Goal: Check status: Check status

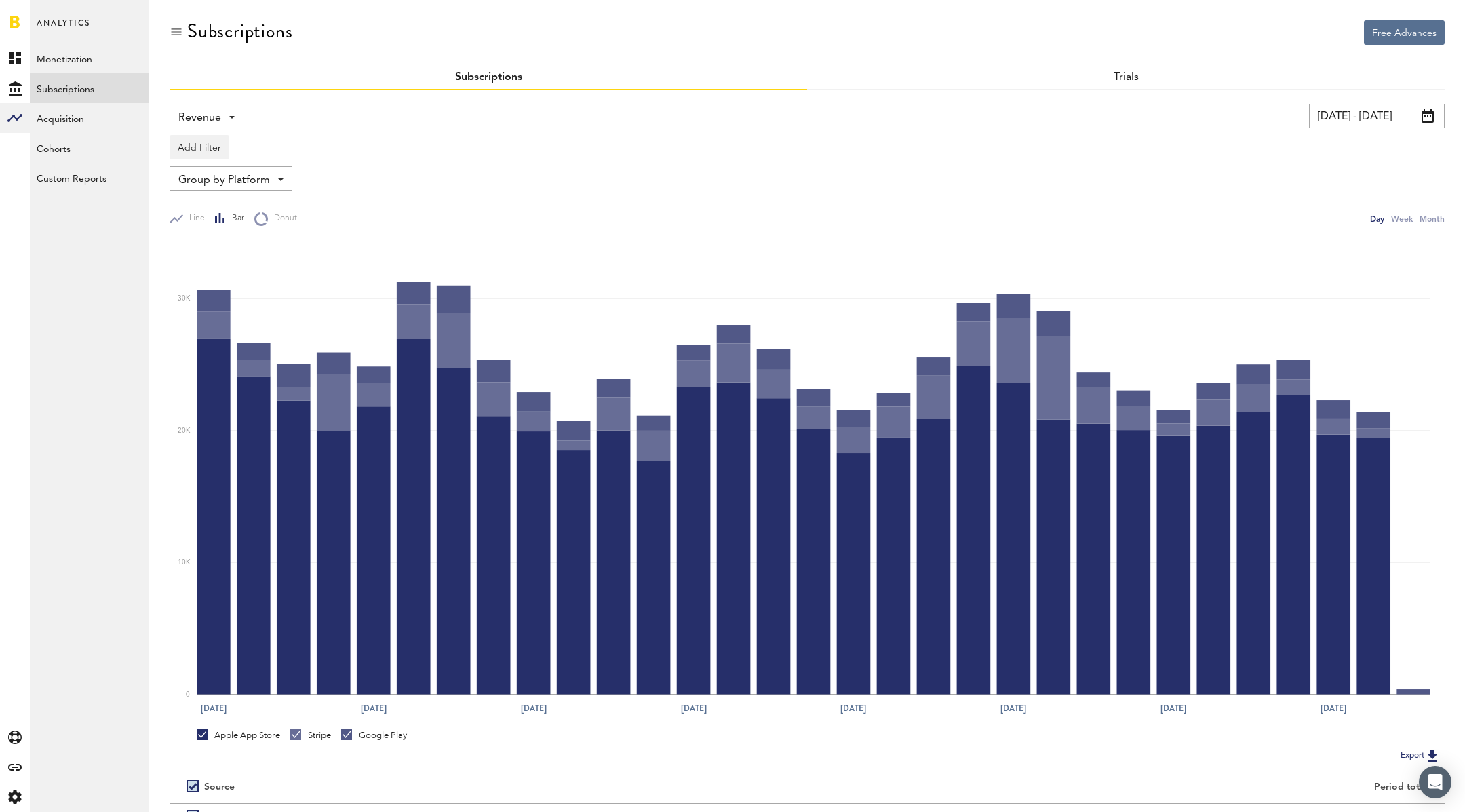
click at [215, 121] on span "Revenue" at bounding box center [199, 118] width 42 height 23
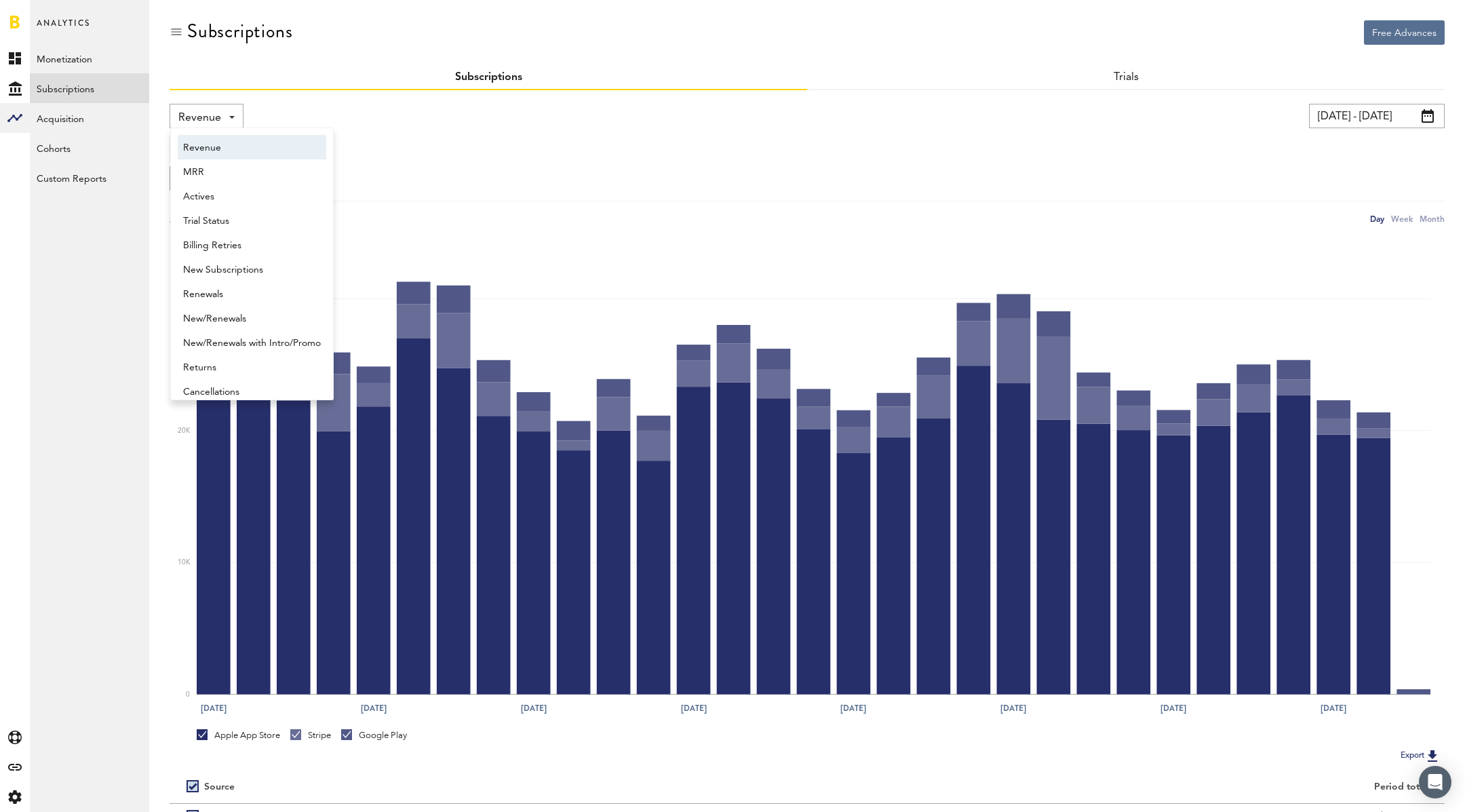
scroll to position [7, 0]
click at [89, 62] on link "Monetization" at bounding box center [89, 58] width 119 height 30
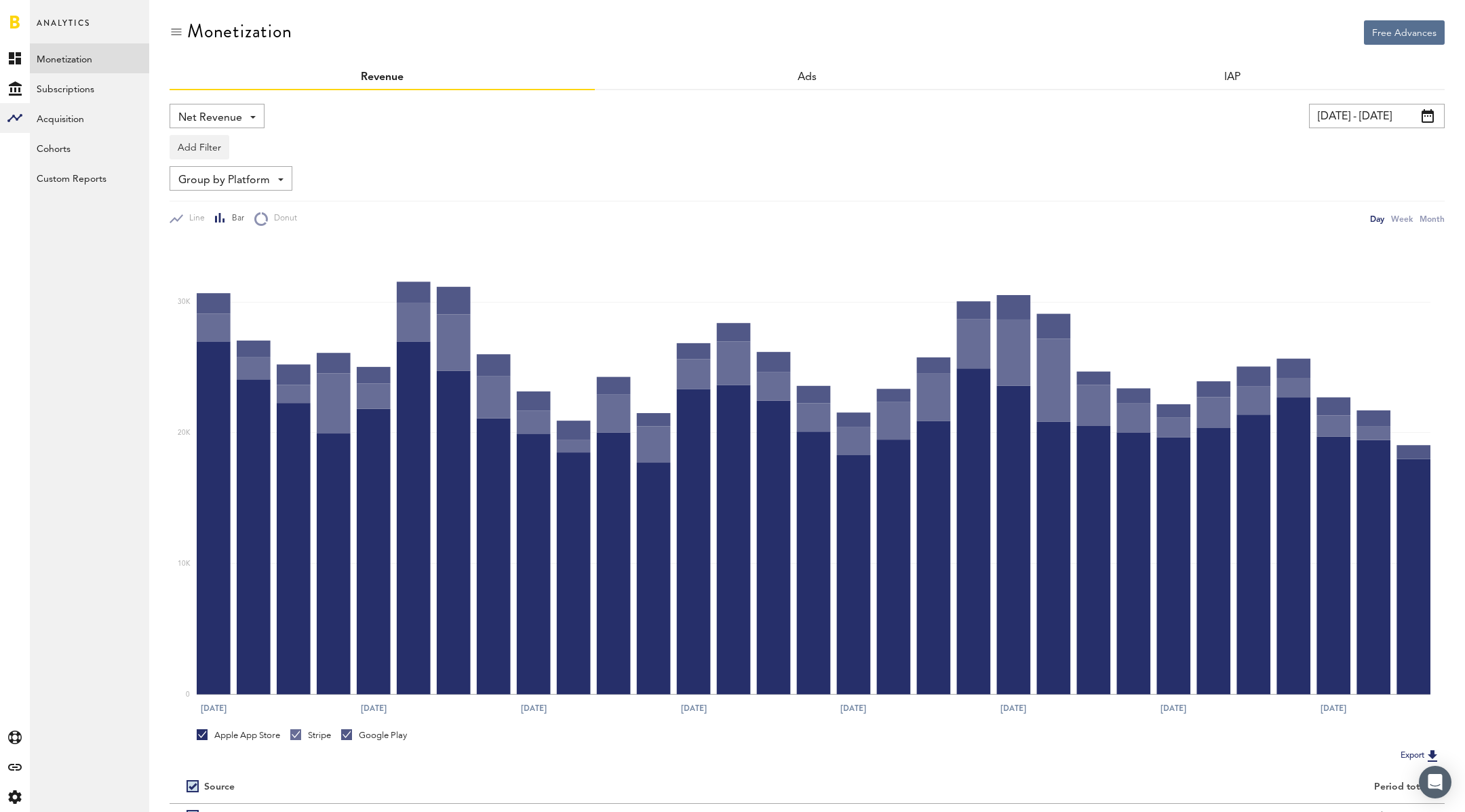
click at [207, 112] on span "Net Revenue" at bounding box center [210, 118] width 64 height 23
click at [233, 171] on span "Gross Revenue" at bounding box center [217, 172] width 68 height 23
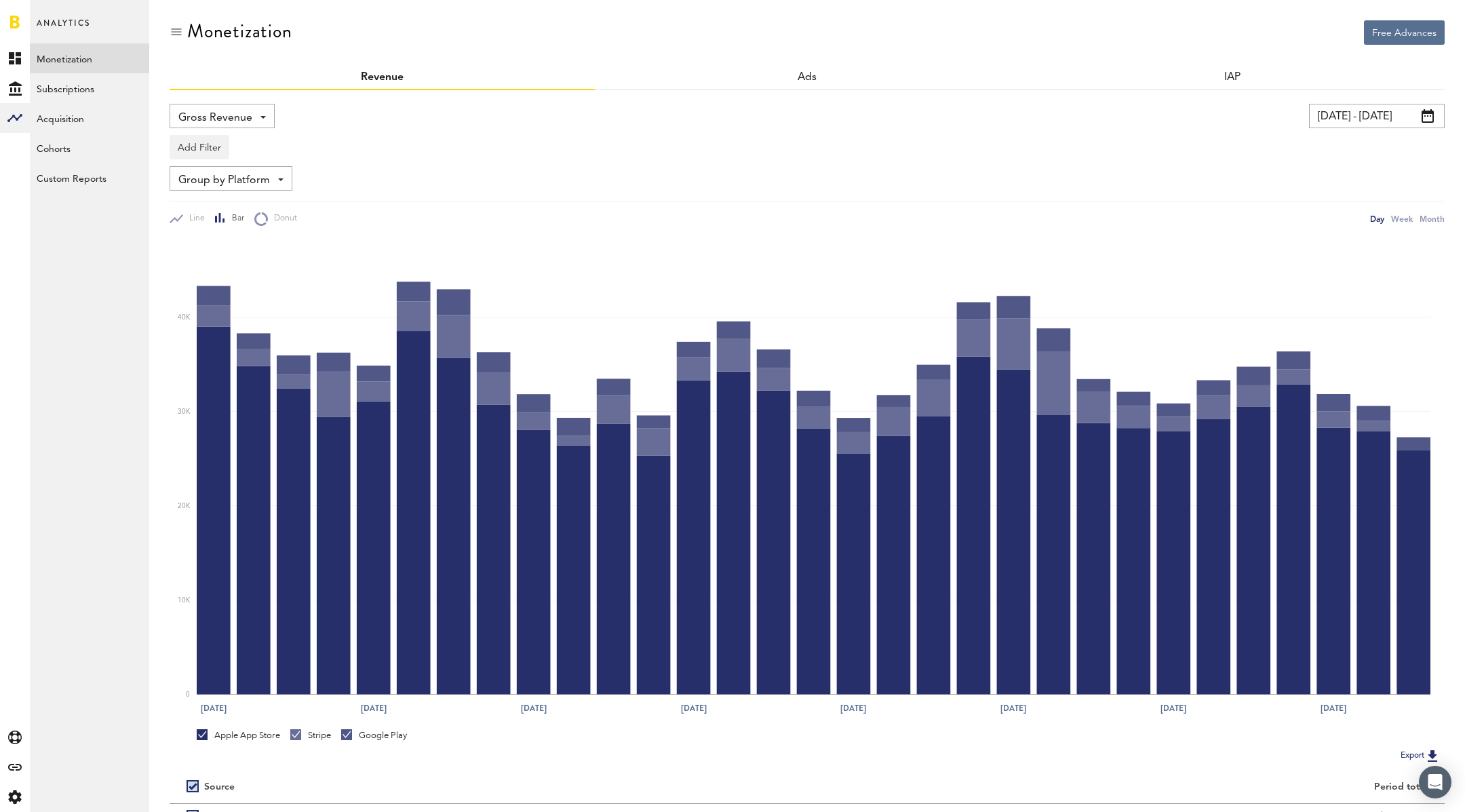
click at [1353, 124] on input "[DATE] - [DATE]" at bounding box center [1377, 115] width 136 height 25
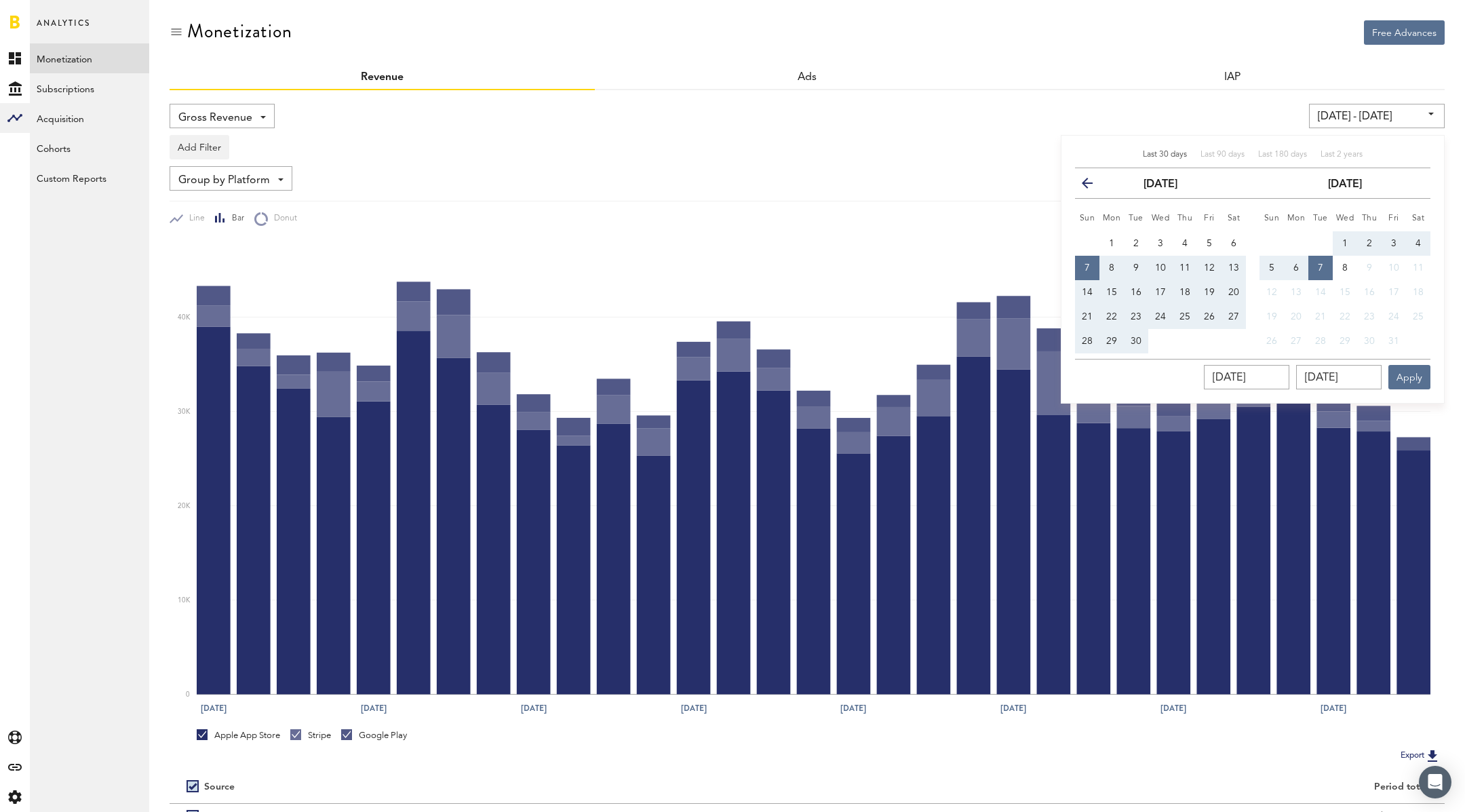
click at [1344, 238] on span "1" at bounding box center [1345, 243] width 5 height 10
type input "[DATE] - [DATE]"
type input "[DATE]"
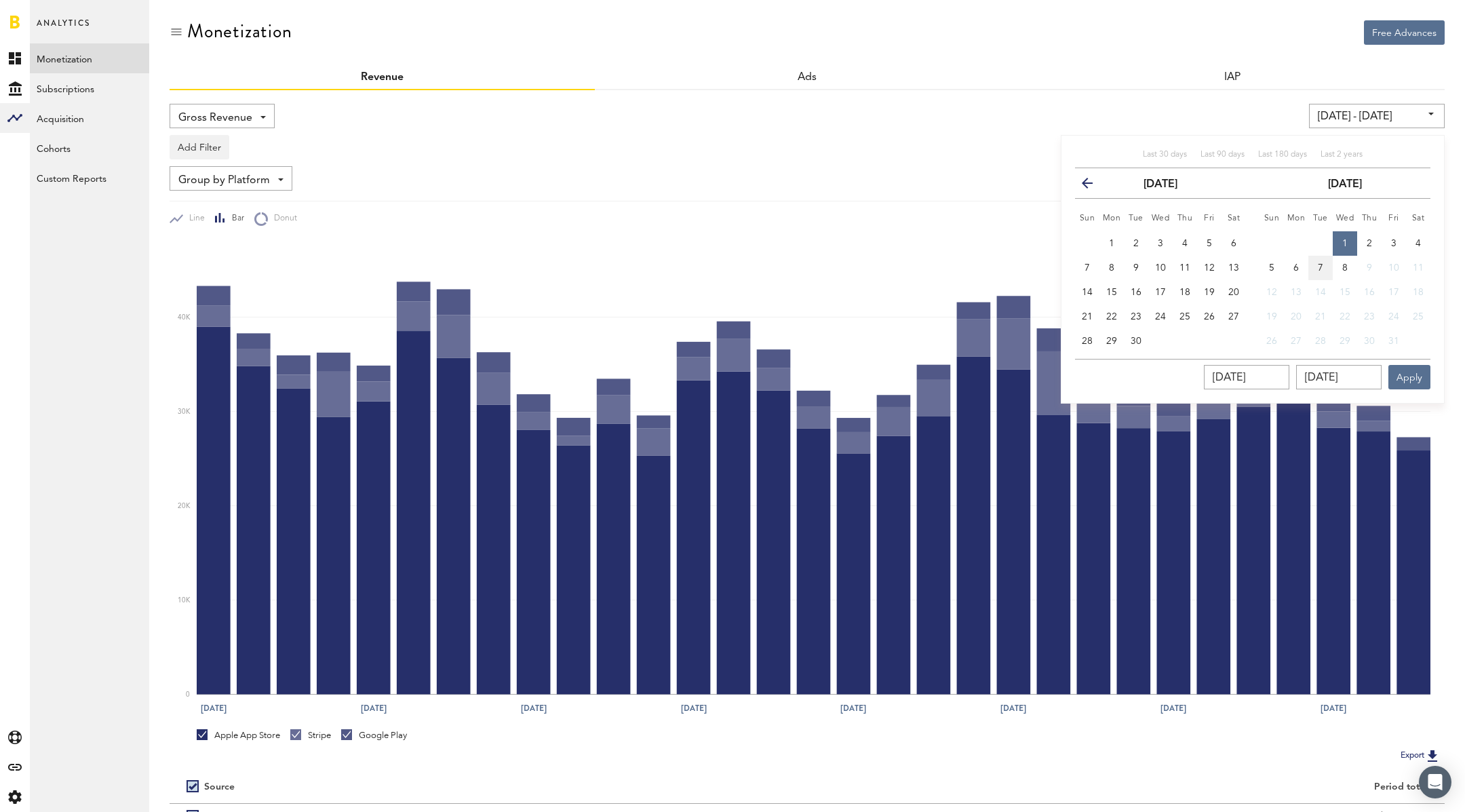
click at [1321, 264] on span "7" at bounding box center [1320, 267] width 5 height 10
type input "[DATE] - [DATE]"
type input "[DATE]"
click at [1412, 375] on button "Apply" at bounding box center [1410, 377] width 42 height 25
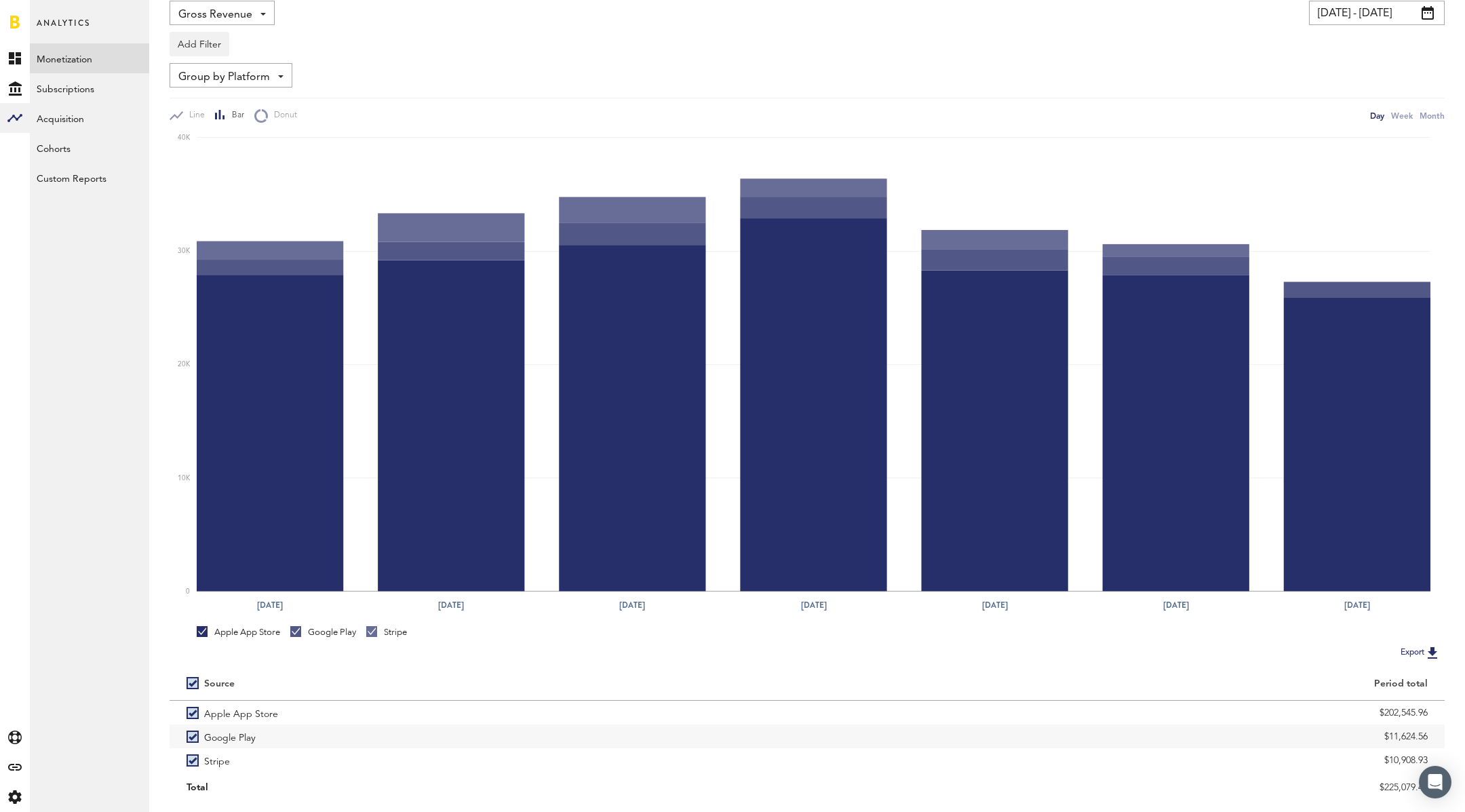
scroll to position [69, 0]
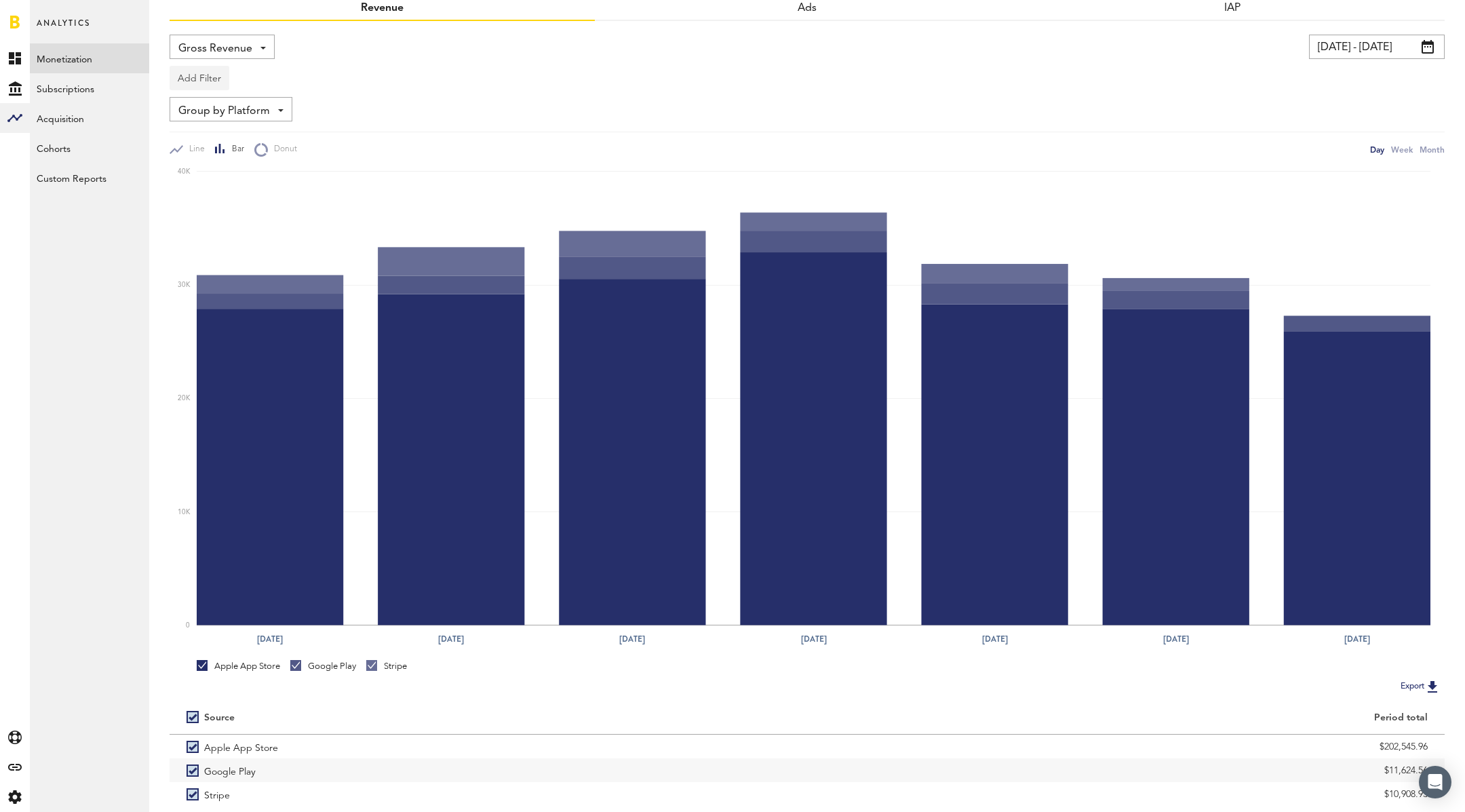
click at [200, 80] on button "Add Filter" at bounding box center [200, 77] width 60 height 25
click at [197, 139] on li "Apps" at bounding box center [221, 137] width 86 height 25
click at [231, 77] on div "Apps" at bounding box center [219, 80] width 59 height 23
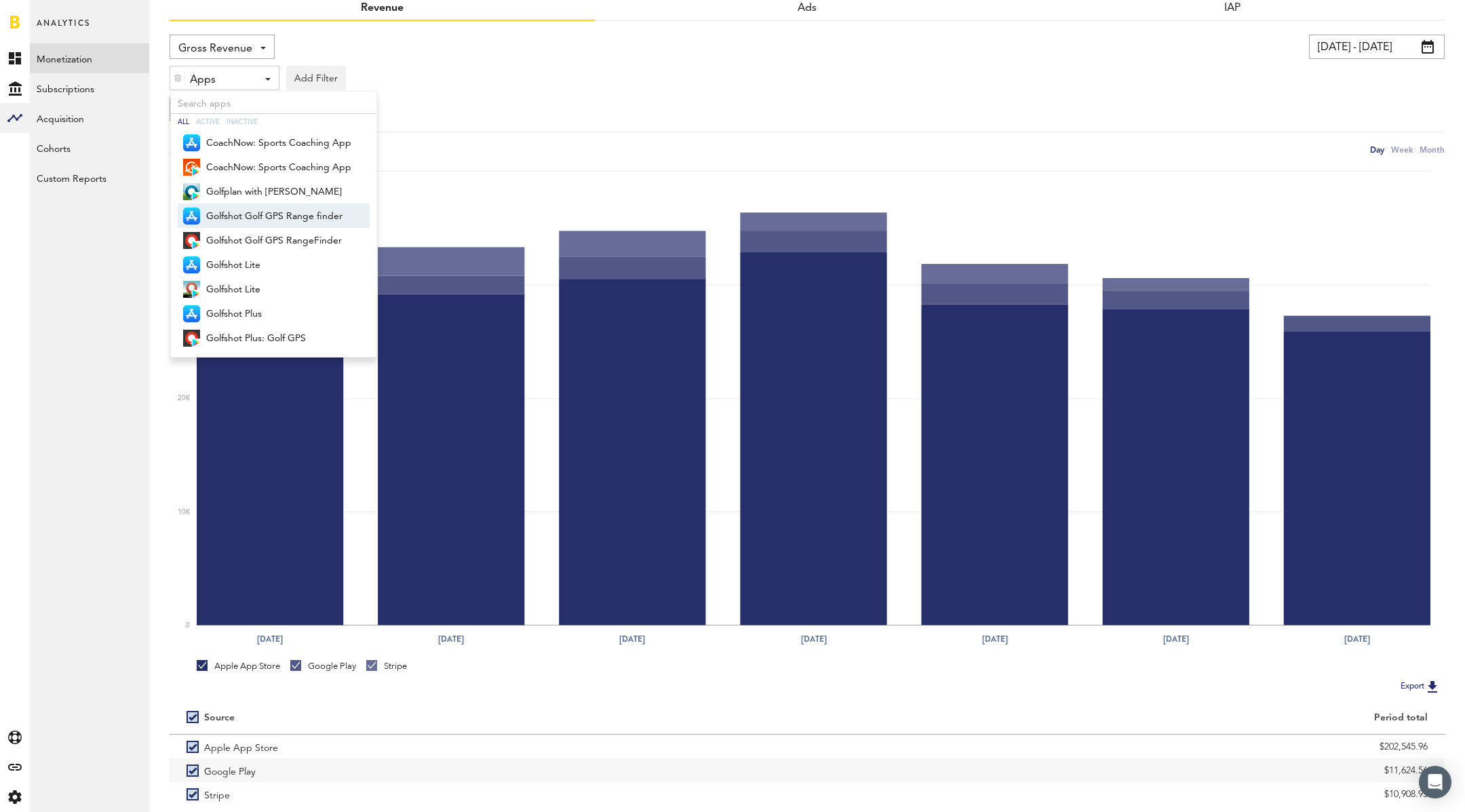
click at [259, 221] on span "Golfshot Golf GPS Range finder" at bounding box center [279, 216] width 145 height 23
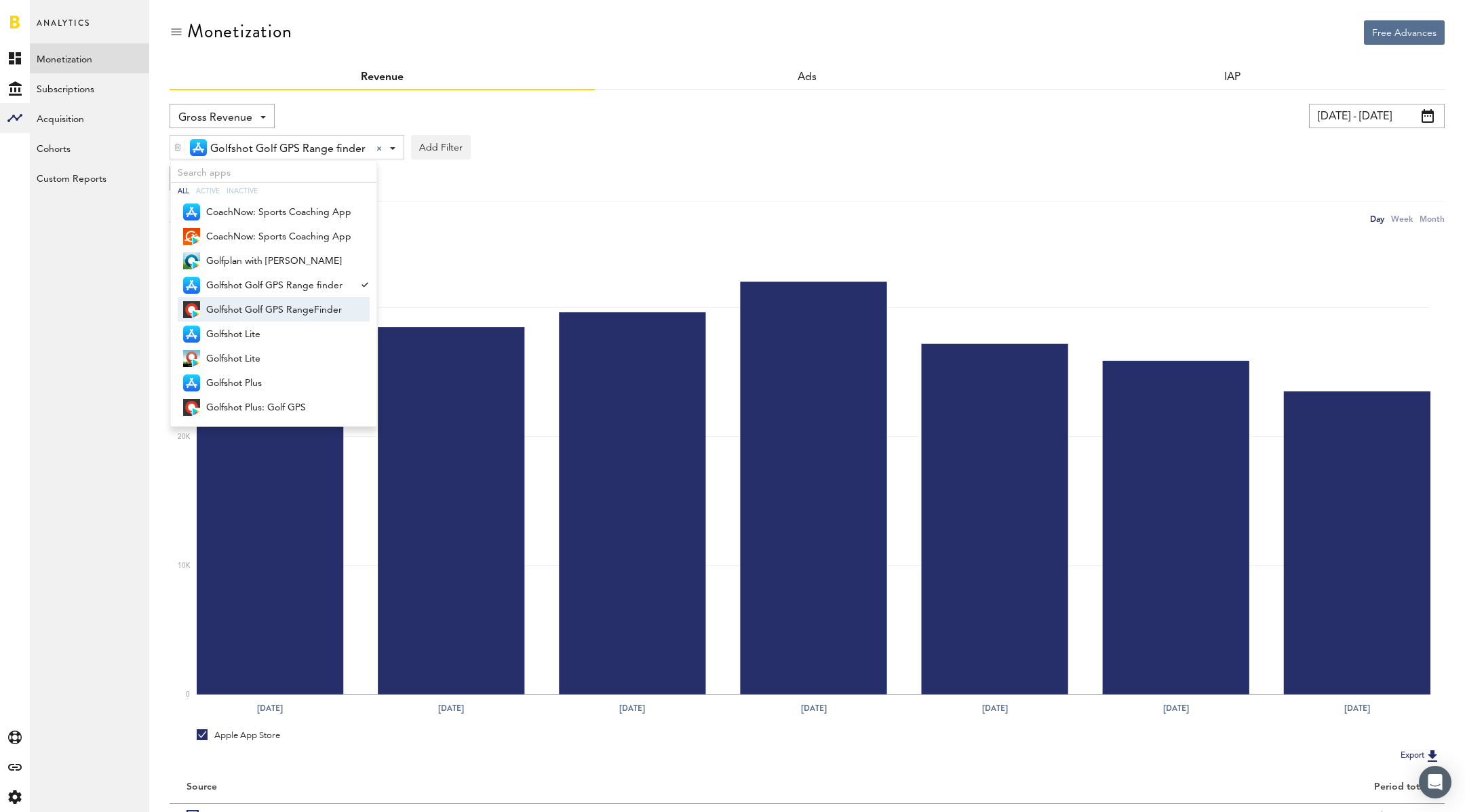
click at [262, 300] on span "Golfshot Golf GPS RangeFinder" at bounding box center [279, 310] width 145 height 23
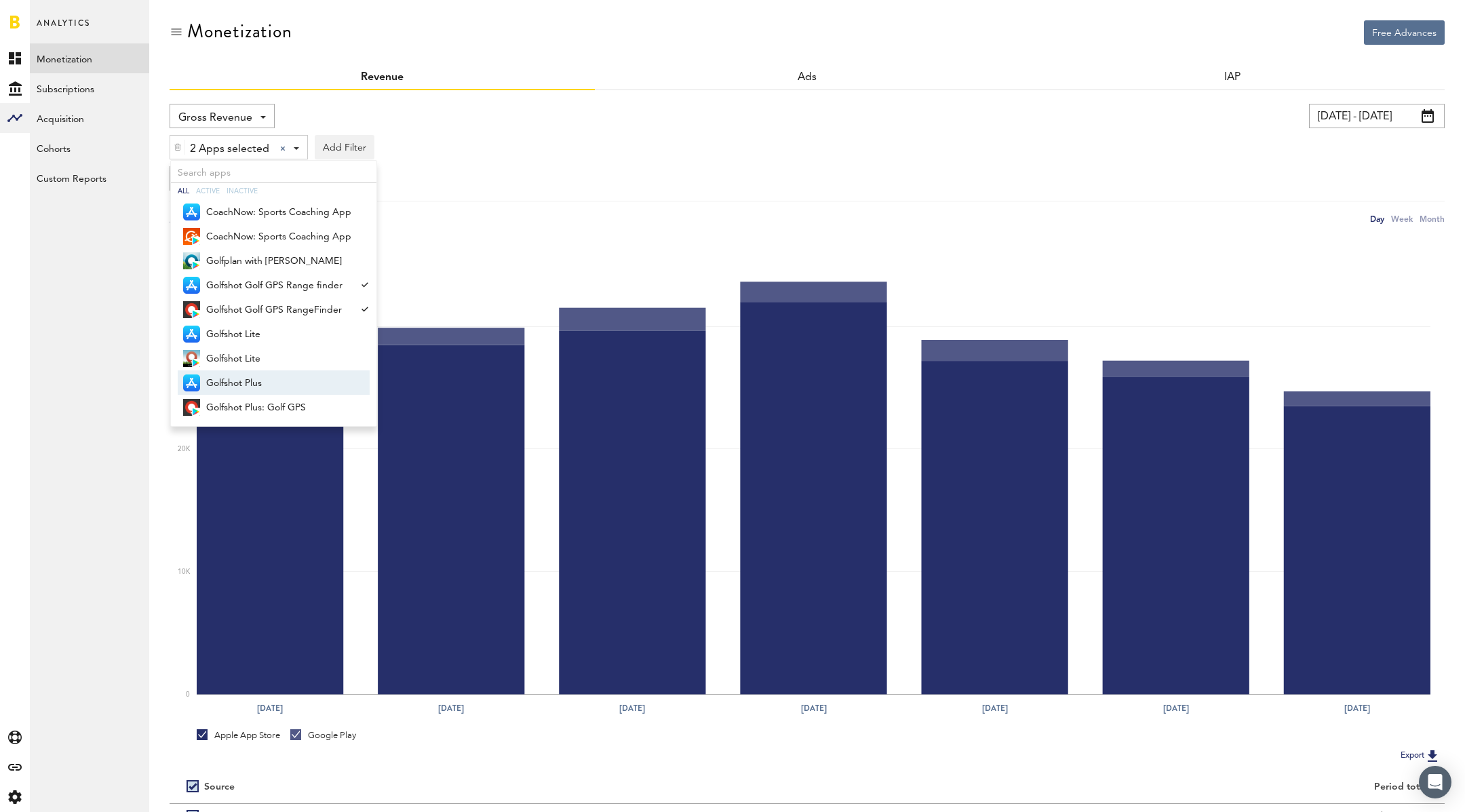
click at [241, 376] on span "Golfshot Plus" at bounding box center [279, 383] width 145 height 23
click at [247, 399] on span "Golfshot Plus: Golf GPS" at bounding box center [279, 407] width 145 height 23
click at [244, 360] on span "Golfshot Lite" at bounding box center [279, 358] width 145 height 23
click at [249, 330] on span "Golfshot Lite" at bounding box center [279, 334] width 145 height 23
click at [542, 153] on div "6 Apps selected 6 Apps selected All Active Inactive CoachNow: Sports Coaching A…" at bounding box center [808, 144] width 1276 height 31
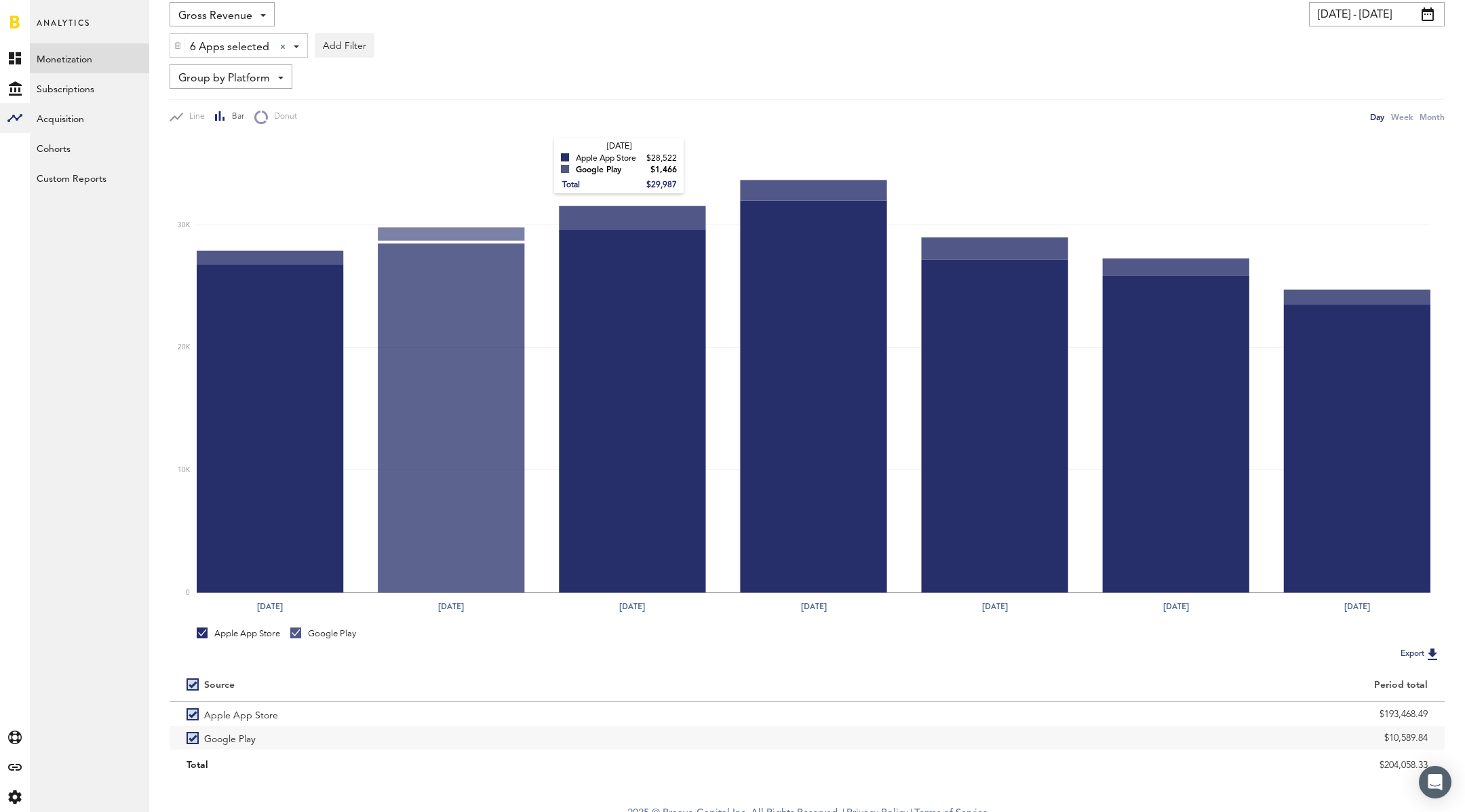
scroll to position [113, 0]
